Goal: Navigation & Orientation: Understand site structure

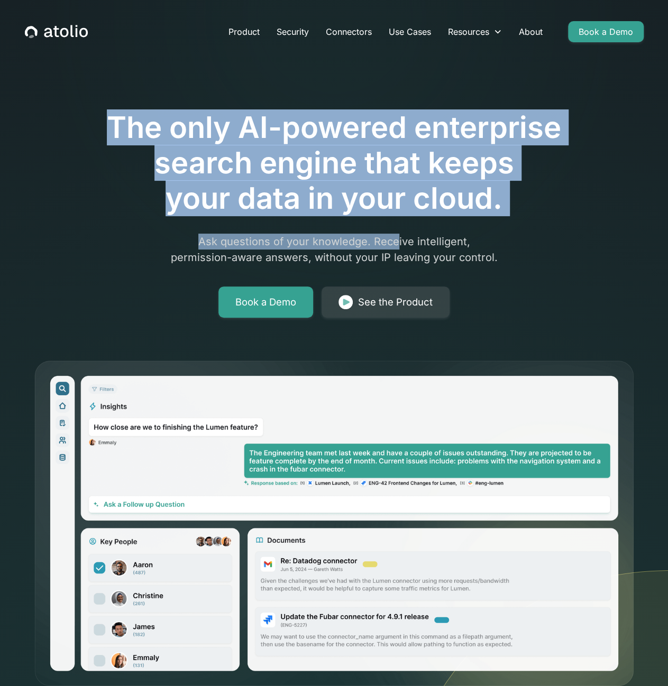
drag, startPoint x: 293, startPoint y: 105, endPoint x: 399, endPoint y: 240, distance: 170.9
click at [399, 240] on div "The only AI-powered enterprise search engine that keeps your data in your cloud…" at bounding box center [333, 184] width 541 height 267
click at [399, 240] on p "Ask questions of your knowledge. Receive intelligent, permission-aware answers,…" at bounding box center [334, 250] width 406 height 32
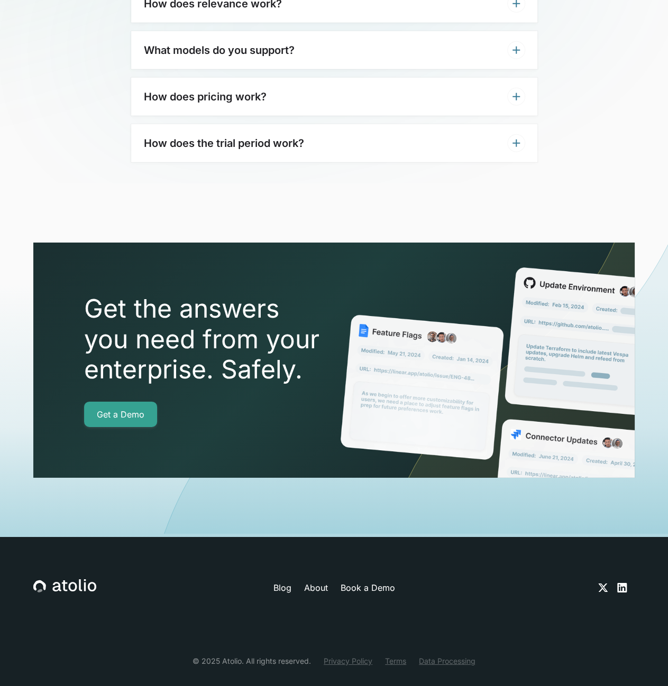
scroll to position [3372, 0]
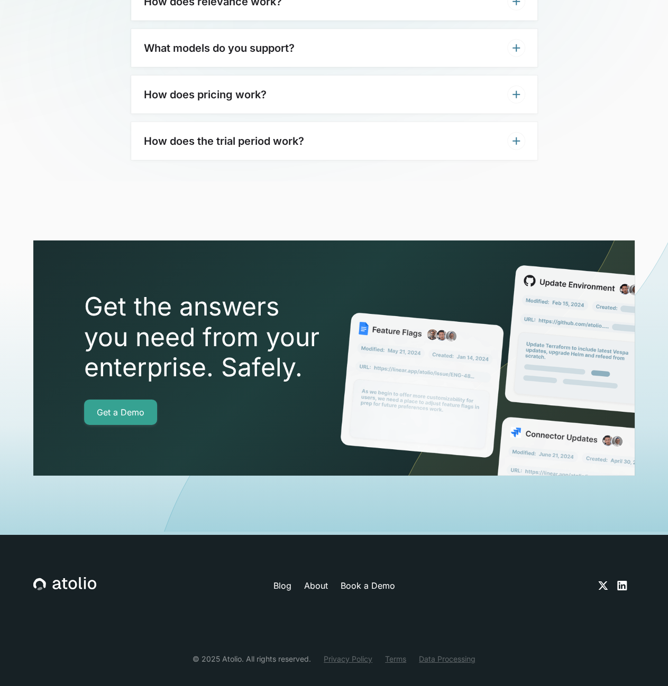
click at [312, 579] on link "About" at bounding box center [315, 585] width 24 height 13
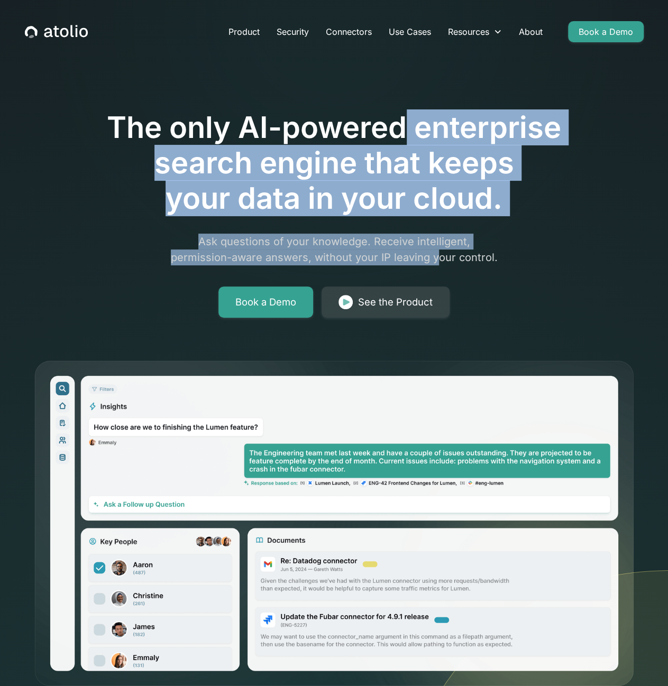
drag, startPoint x: 436, startPoint y: 252, endPoint x: 402, endPoint y: 133, distance: 123.3
click at [402, 133] on div "The only AI-powered enterprise search engine that keeps your data in your cloud…" at bounding box center [333, 184] width 541 height 267
click at [402, 133] on h1 "The only AI-powered enterprise search engine that keeps your data in your cloud." at bounding box center [333, 163] width 541 height 107
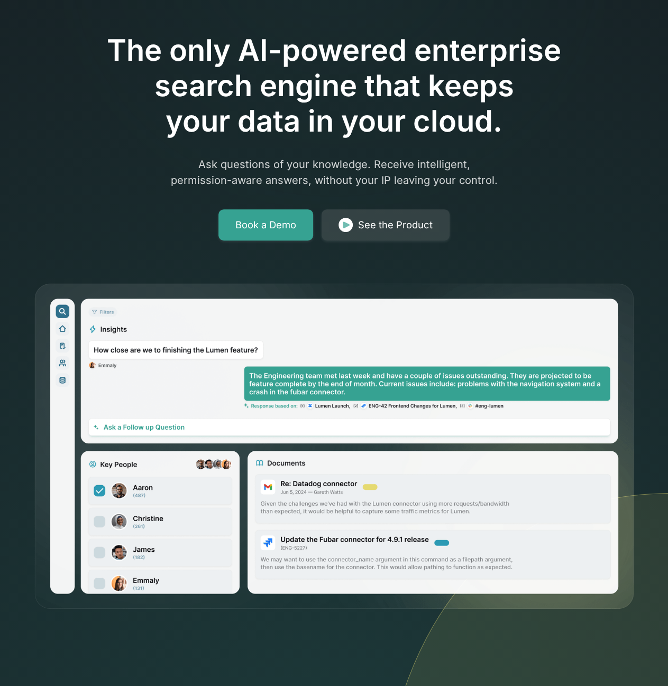
scroll to position [106, 0]
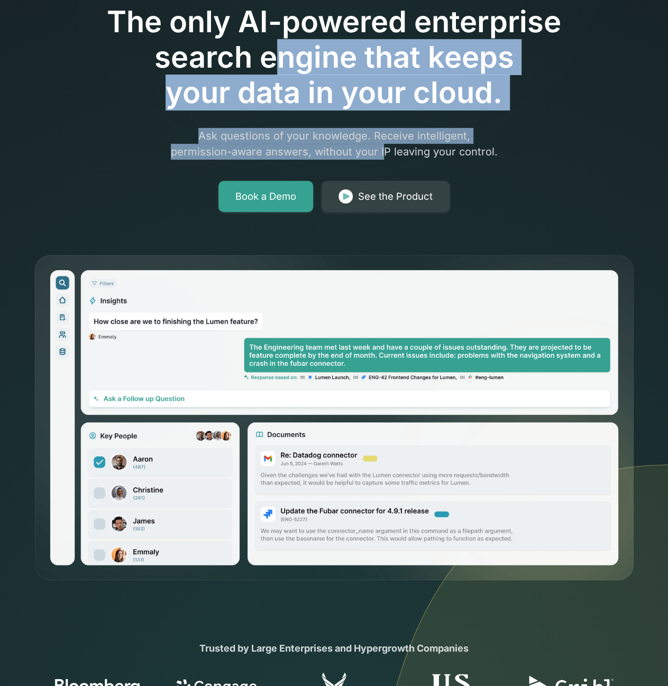
drag, startPoint x: 271, startPoint y: 69, endPoint x: 384, endPoint y: 144, distance: 135.5
click at [384, 144] on div "The only AI-powered enterprise search engine that keeps your data in your cloud…" at bounding box center [333, 78] width 541 height 267
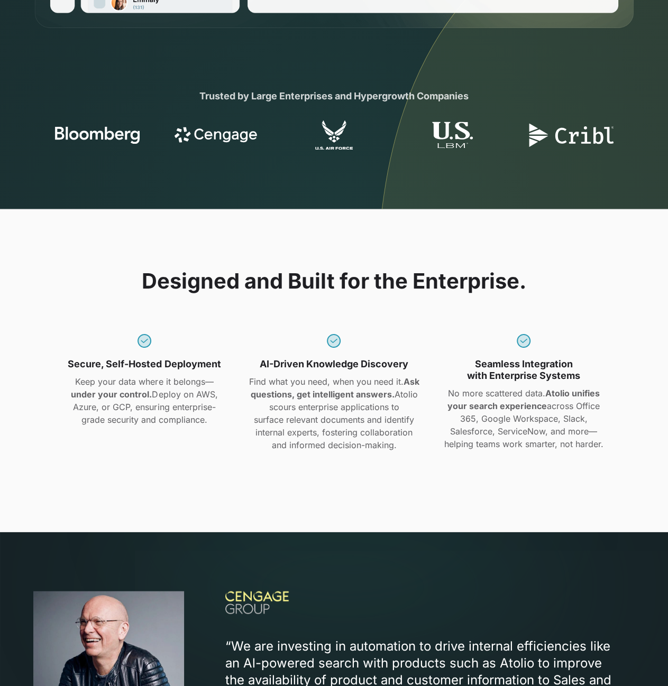
scroll to position [634, 0]
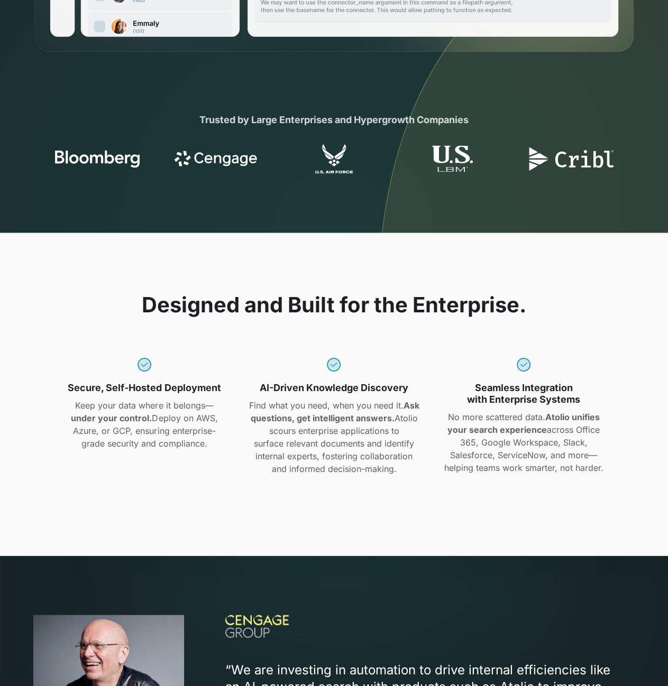
click at [63, 301] on div "Designed and Built for the Enterprise. Secure, Self-Hosted Deployment Keep your…" at bounding box center [333, 394] width 601 height 204
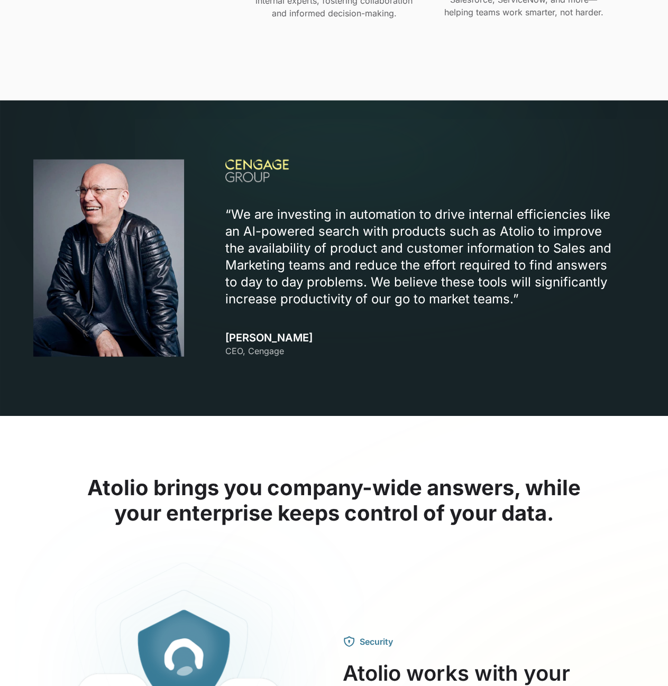
scroll to position [1216, 0]
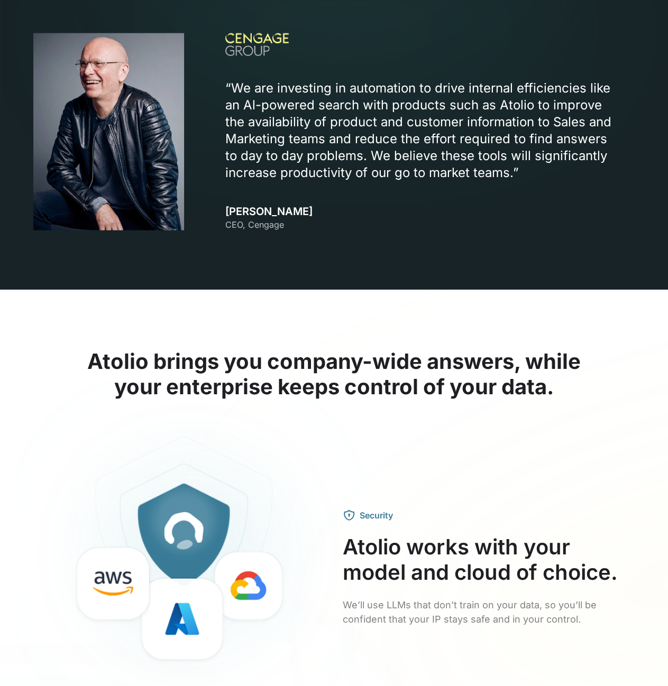
click at [266, 359] on h2 "Atolio brings you company-wide answers, while your enterprise keeps control of …" at bounding box center [333, 374] width 601 height 51
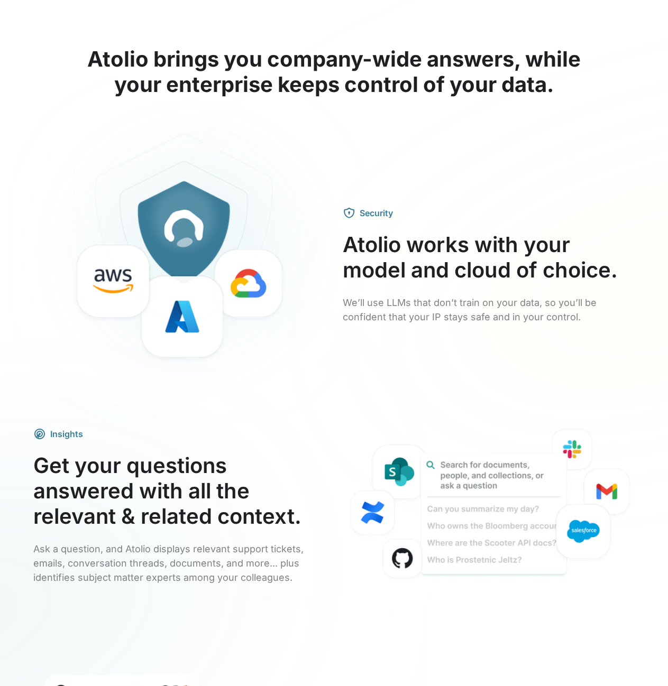
scroll to position [1586, 0]
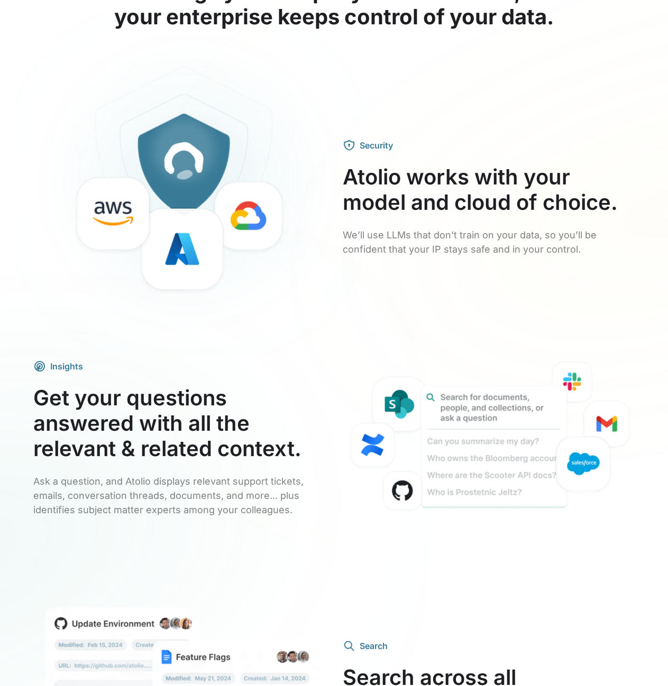
click at [203, 450] on h3 "Get your questions answered with all the relevant & related context." at bounding box center [179, 423] width 292 height 76
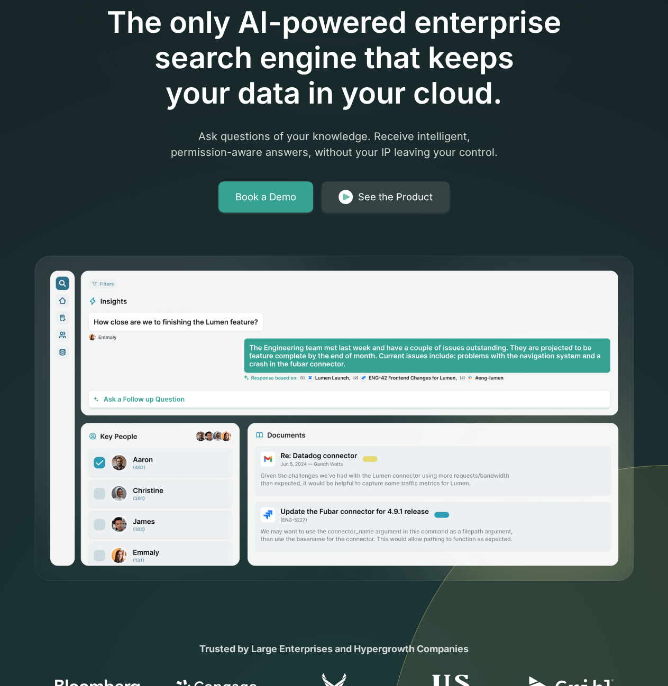
scroll to position [0, 0]
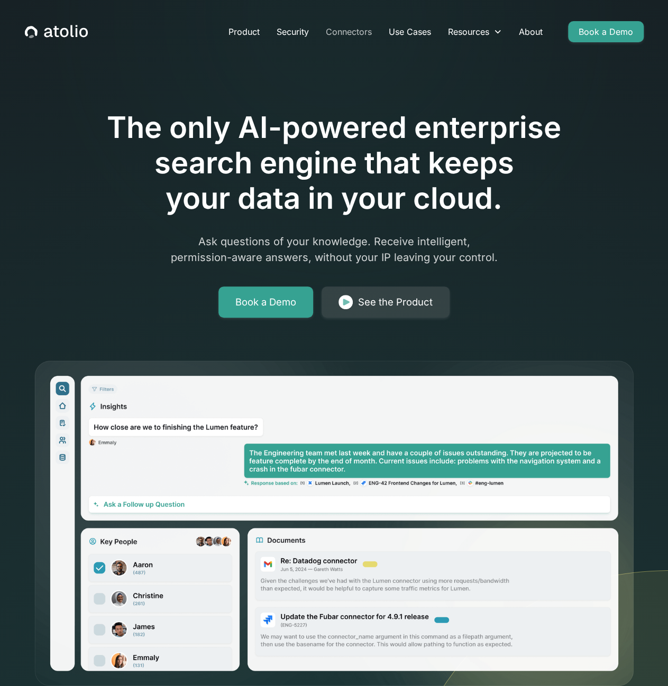
click at [340, 29] on link "Connectors" at bounding box center [348, 31] width 63 height 21
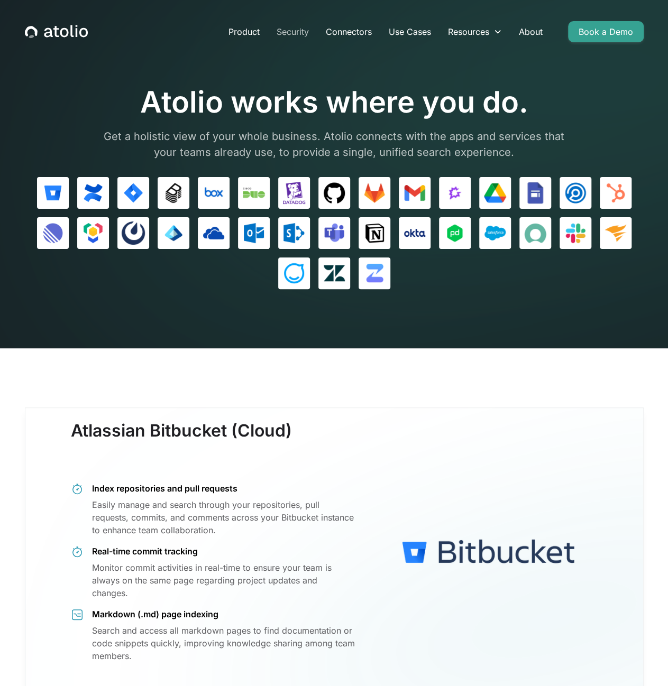
click at [304, 27] on link "Security" at bounding box center [292, 31] width 49 height 21
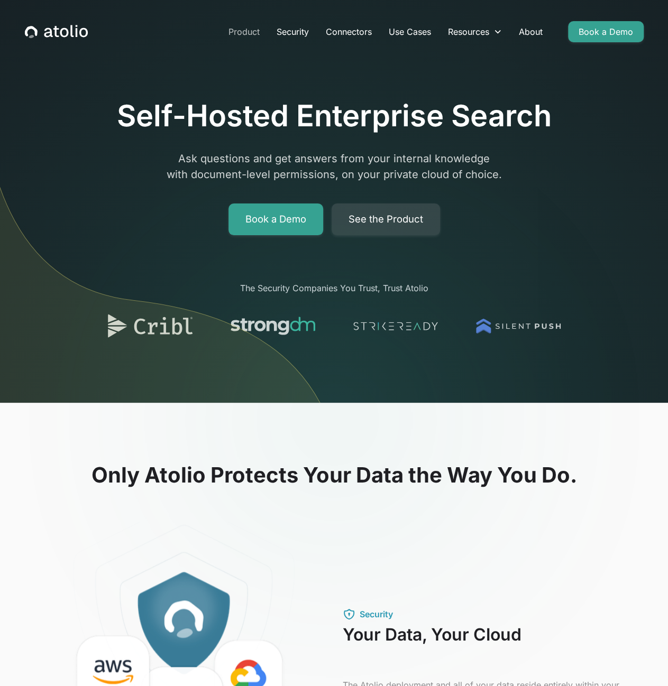
click at [241, 27] on link "Product" at bounding box center [244, 31] width 48 height 21
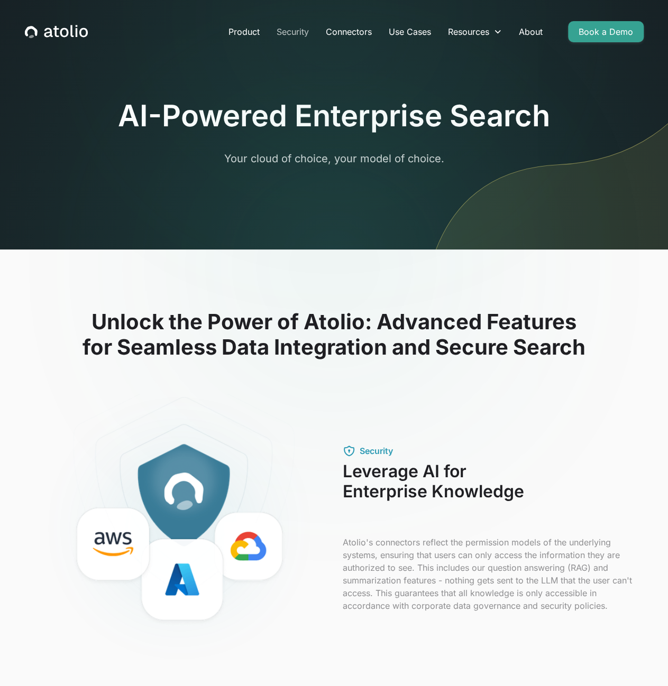
click at [270, 31] on link "Security" at bounding box center [292, 31] width 49 height 21
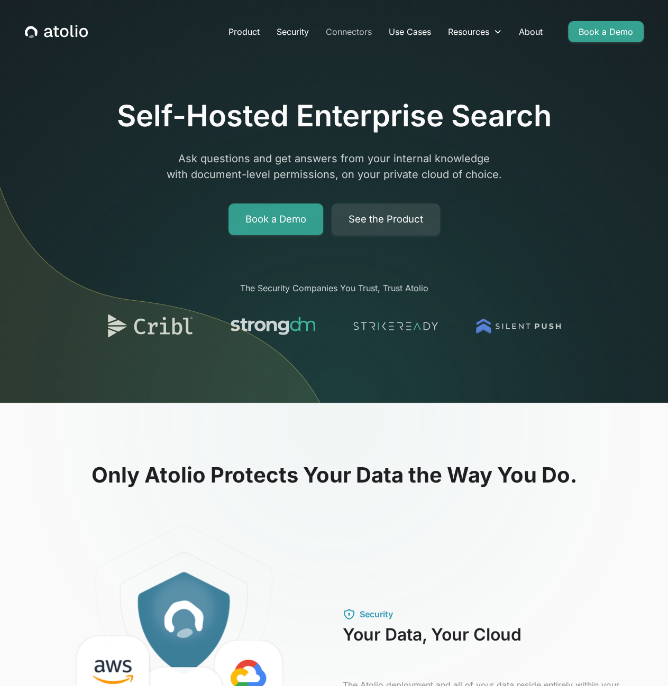
click at [319, 34] on link "Connectors" at bounding box center [348, 31] width 63 height 21
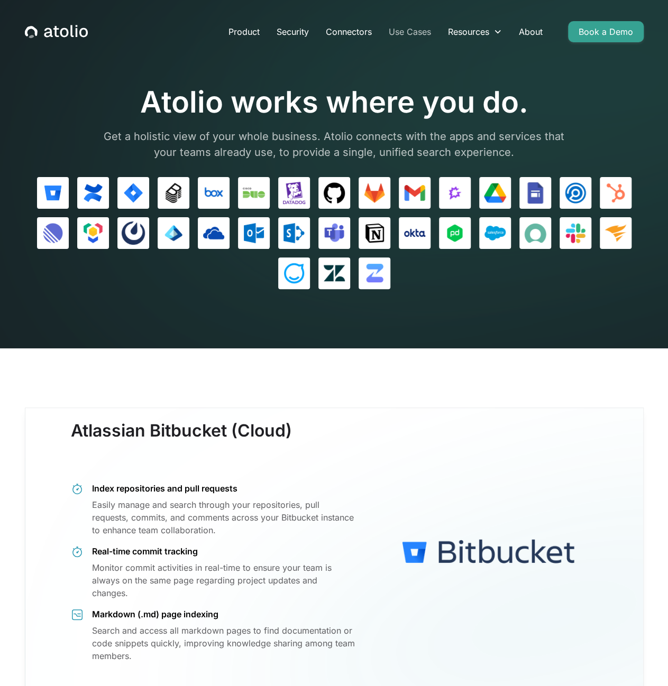
click at [422, 33] on link "Use Cases" at bounding box center [409, 31] width 59 height 21
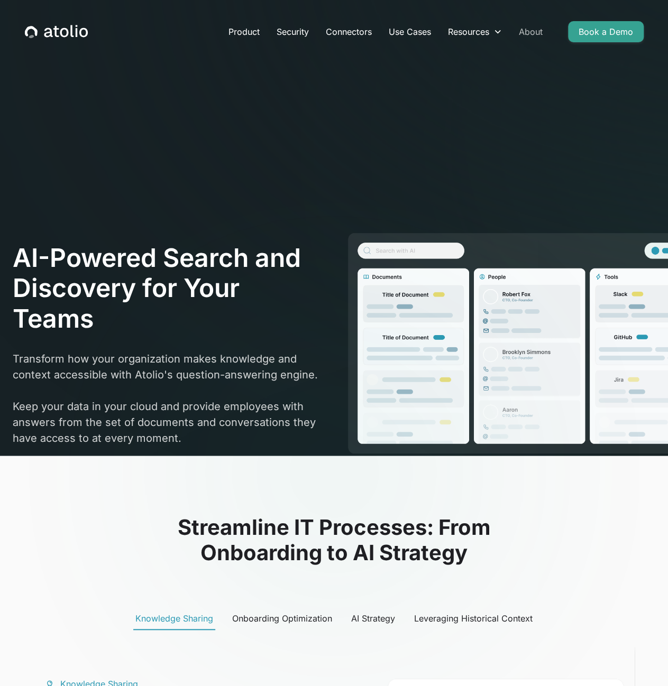
click at [536, 38] on link "About" at bounding box center [530, 31] width 41 height 21
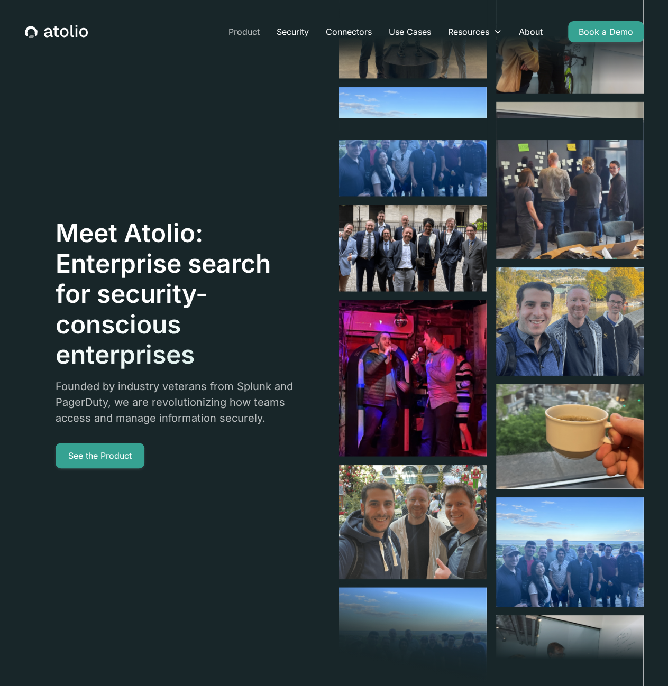
click at [234, 32] on link "Product" at bounding box center [244, 31] width 48 height 21
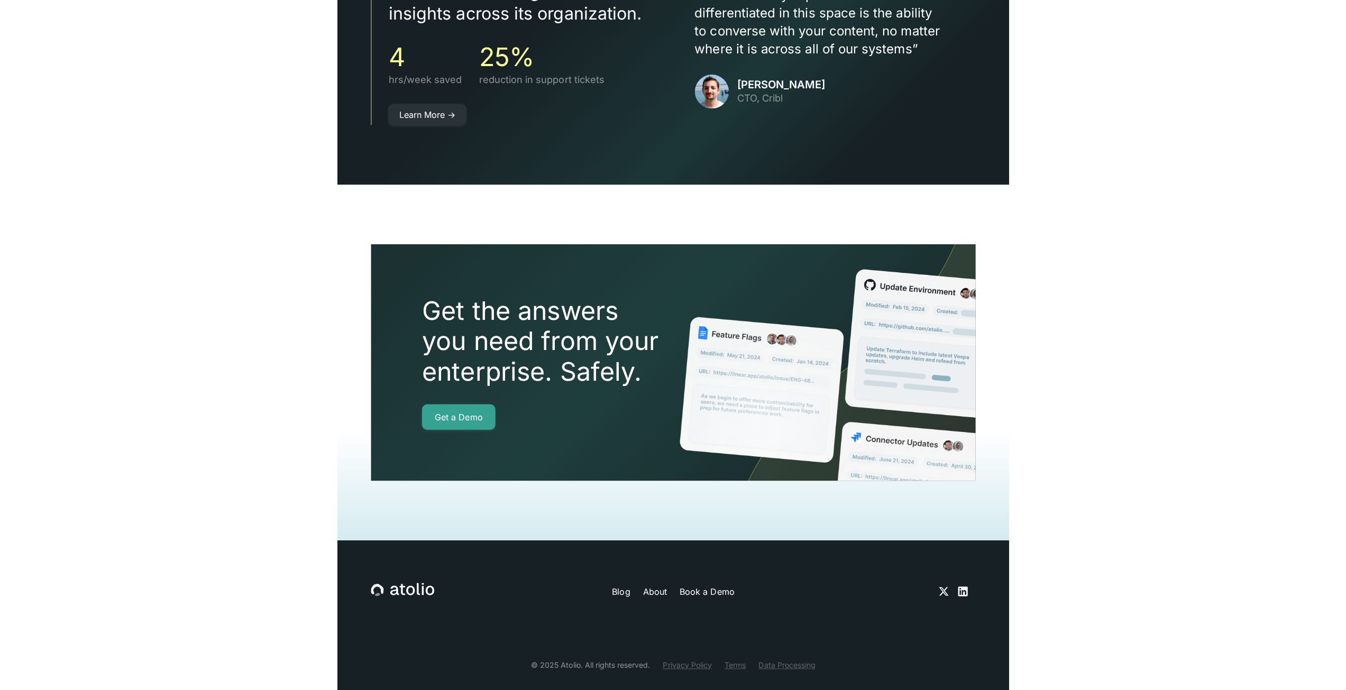
scroll to position [2167, 0]
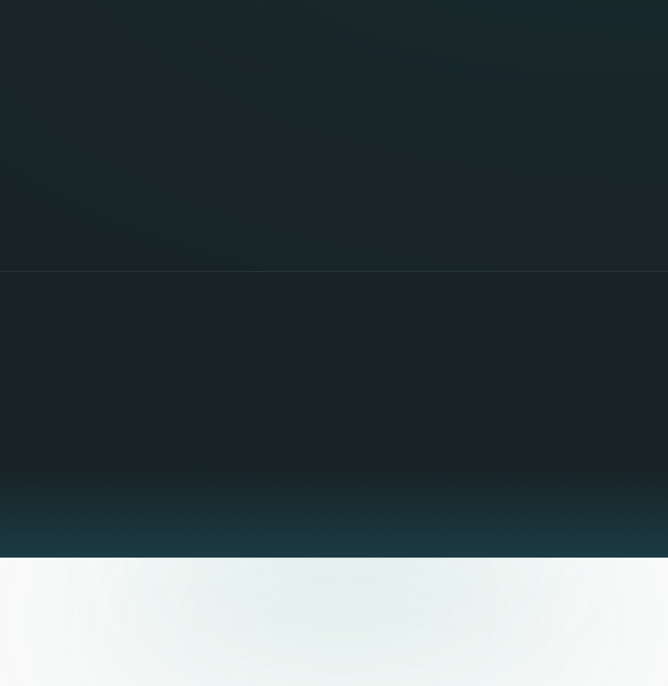
scroll to position [2221, 0]
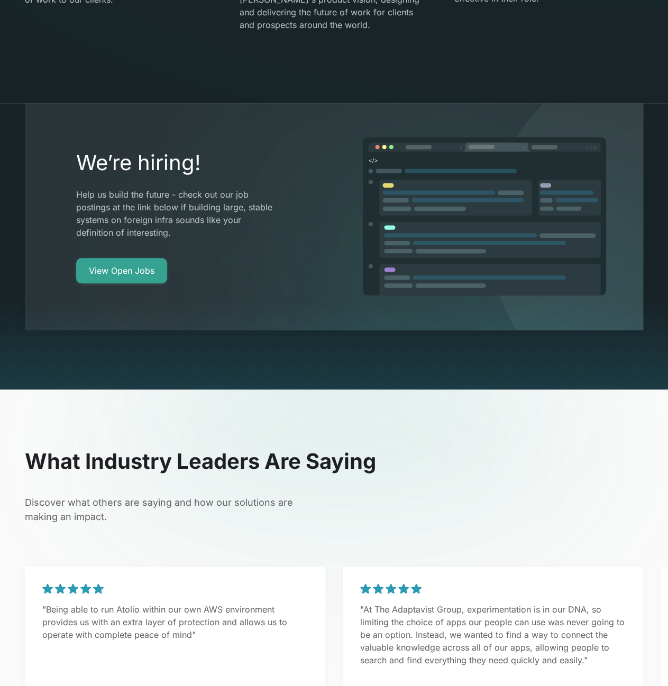
drag, startPoint x: 327, startPoint y: 416, endPoint x: 342, endPoint y: 404, distance: 18.8
click at [327, 416] on section "What Industry Leaders Are Saying Discover what others are saying and how our so…" at bounding box center [334, 631] width 668 height 482
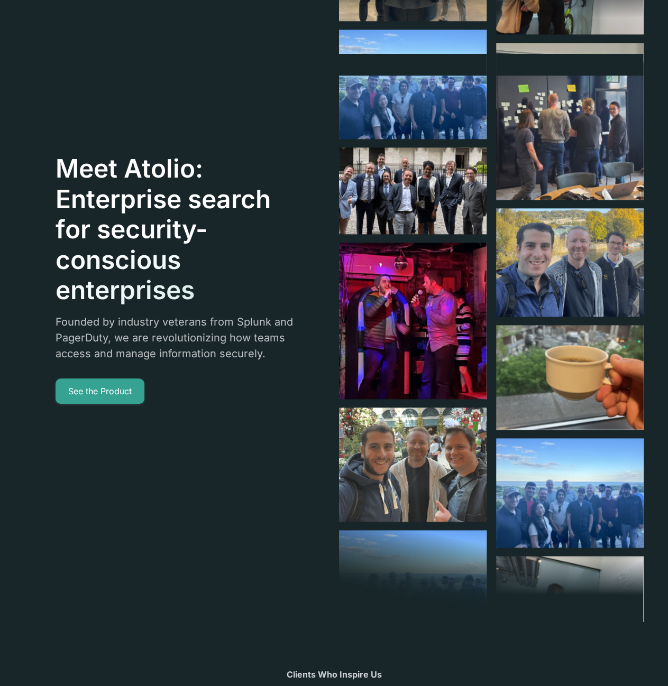
scroll to position [0, 0]
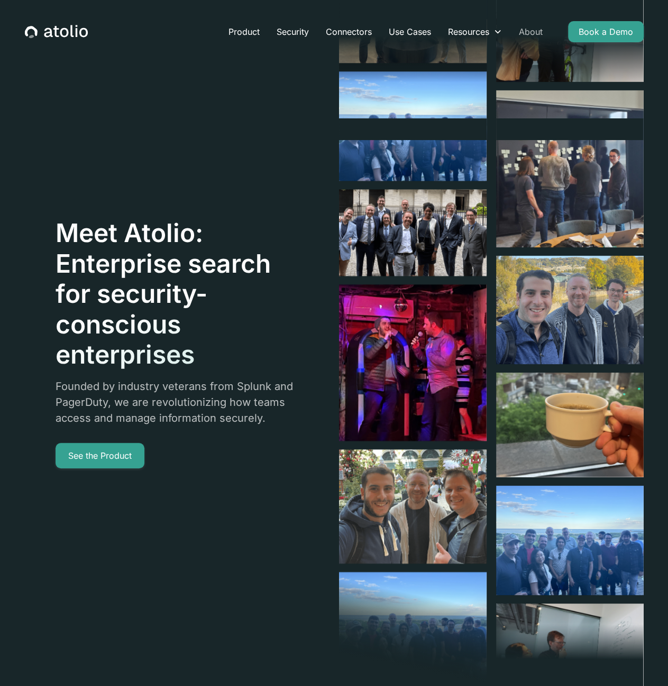
click at [535, 22] on link "About" at bounding box center [530, 31] width 41 height 21
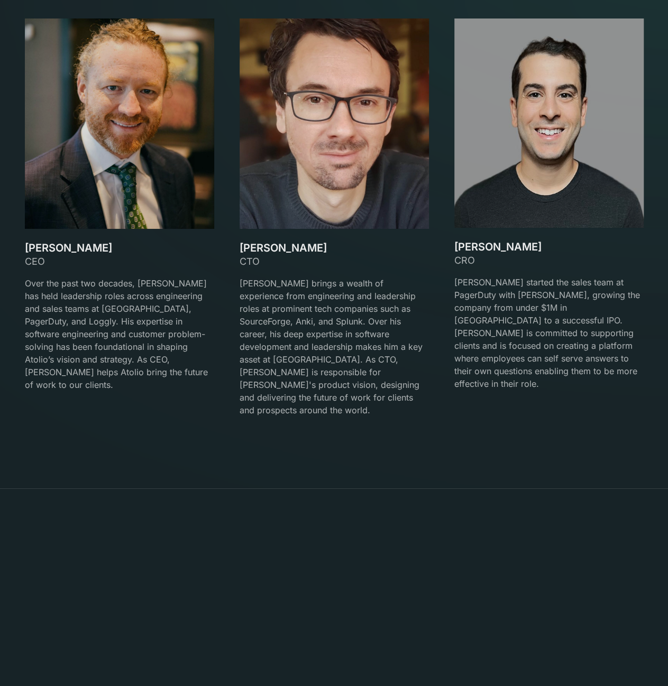
scroll to position [1850, 0]
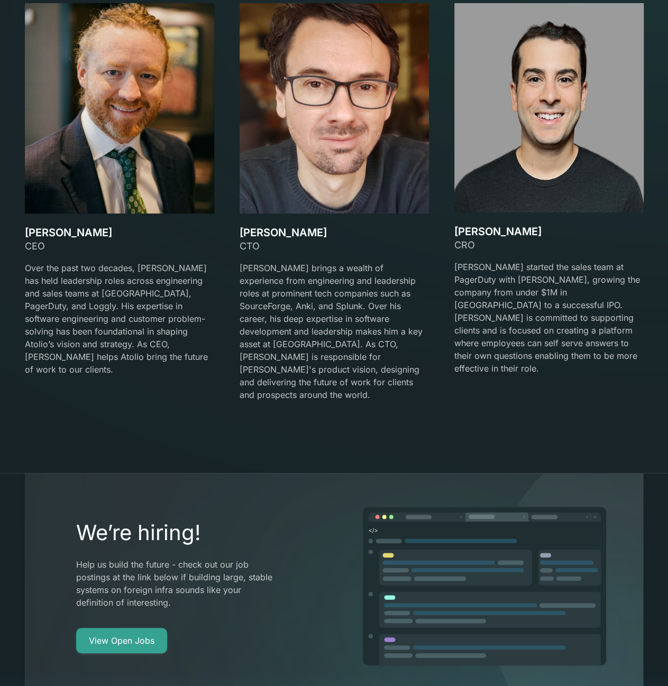
click at [335, 270] on p "[PERSON_NAME] brings a wealth of experience from engineering and leadership rol…" at bounding box center [334, 332] width 189 height 140
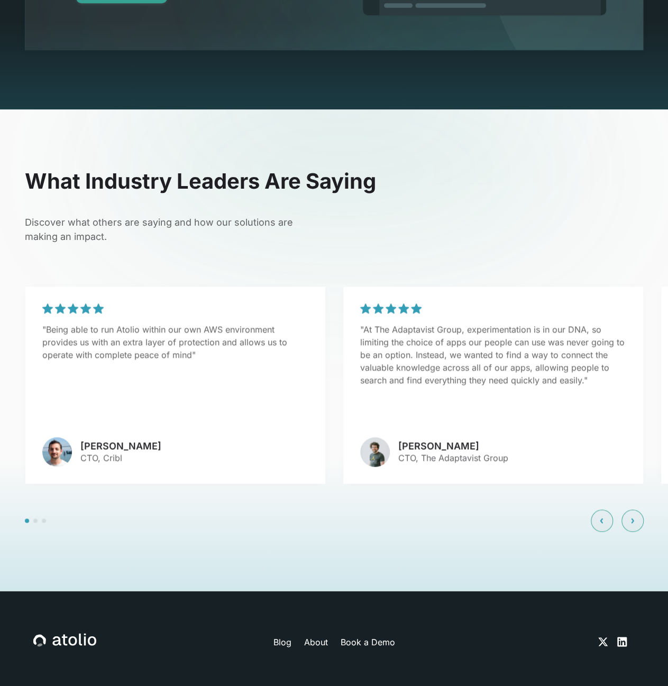
scroll to position [2552, 0]
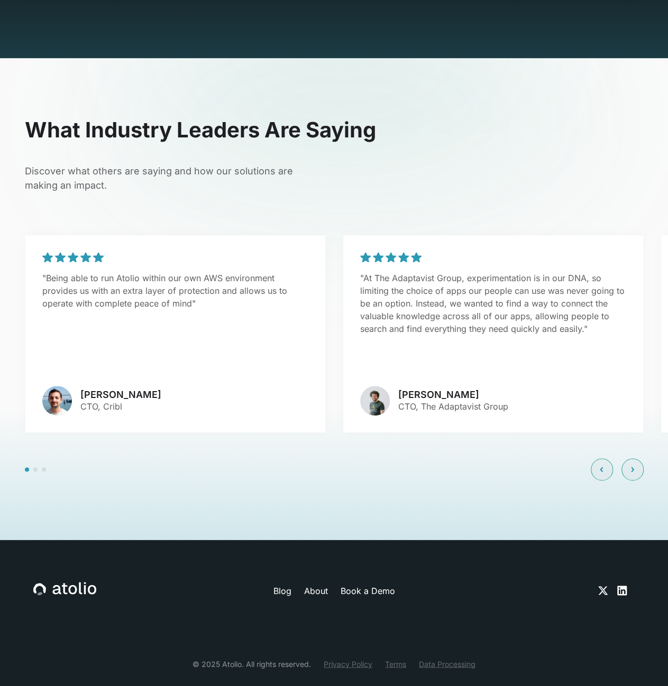
click at [377, 177] on div "What Industry Leaders Are Saying Discover what others are saying and how our so…" at bounding box center [334, 298] width 644 height 363
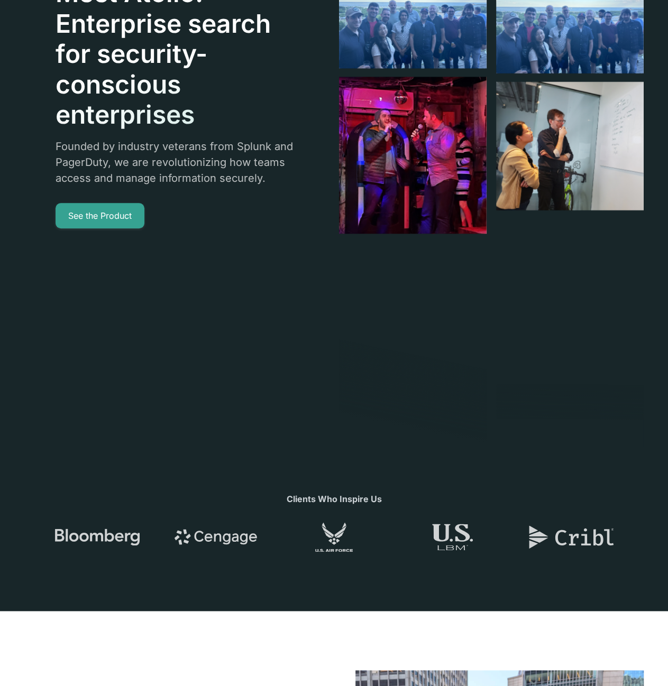
scroll to position [0, 0]
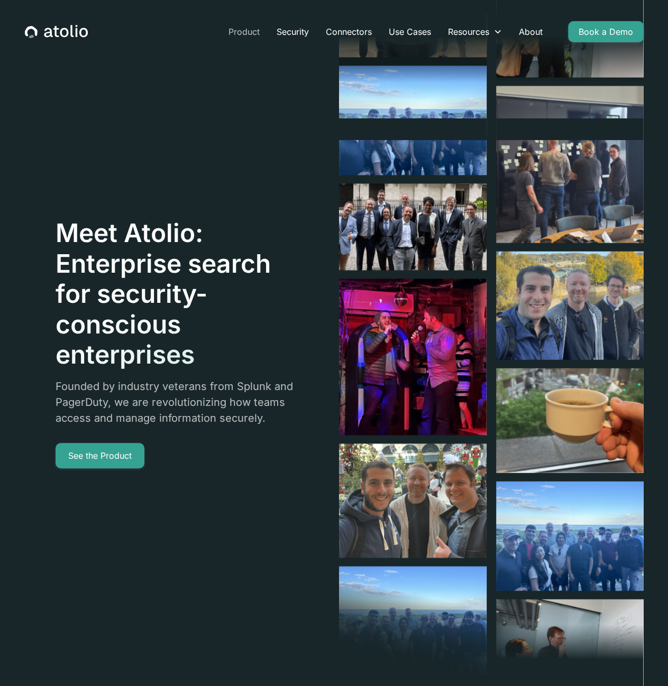
click at [246, 34] on link "Product" at bounding box center [244, 31] width 48 height 21
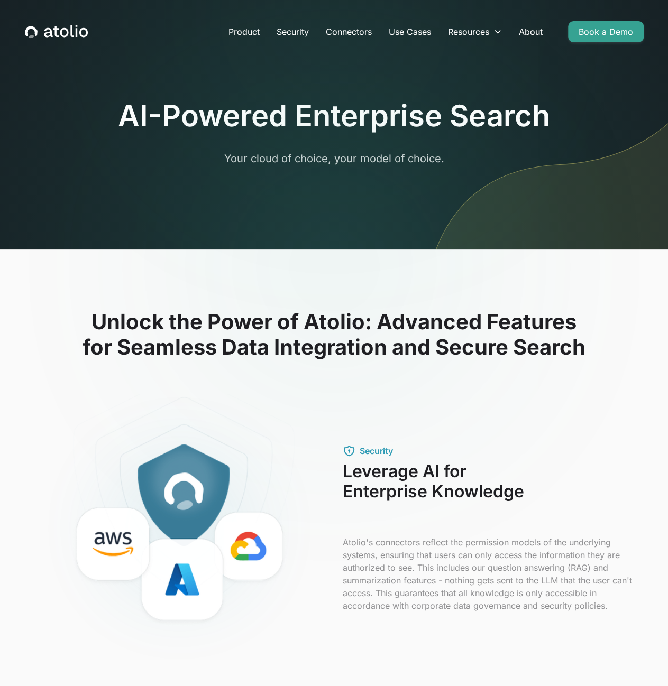
click at [54, 21] on div "Product Security Connectors Use Cases Resources Blog Podcast Case Studies Docum…" at bounding box center [334, 32] width 644 height 38
click at [61, 27] on icon "home" at bounding box center [56, 32] width 63 height 14
